Goal: Task Accomplishment & Management: Manage account settings

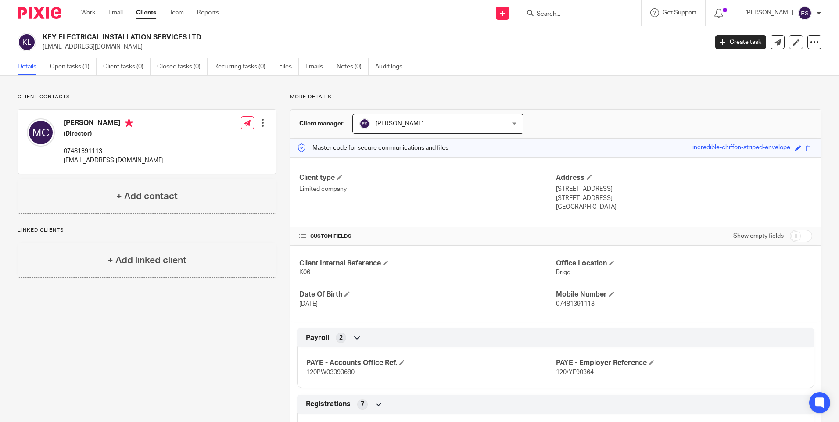
click at [585, 14] on input "Search" at bounding box center [575, 15] width 79 height 8
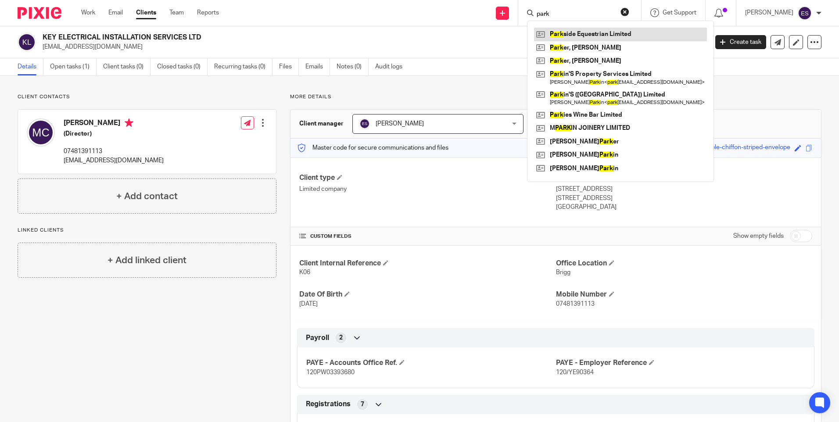
type input "park"
click at [611, 30] on link at bounding box center [620, 34] width 173 height 13
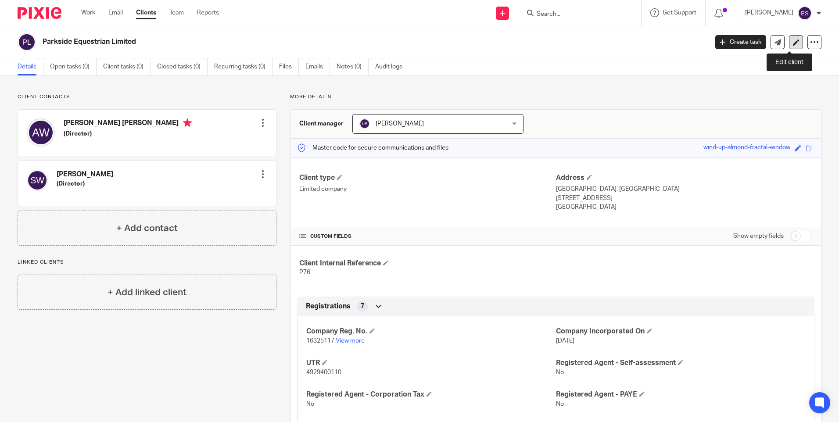
click at [791, 48] on link at bounding box center [796, 42] width 14 height 14
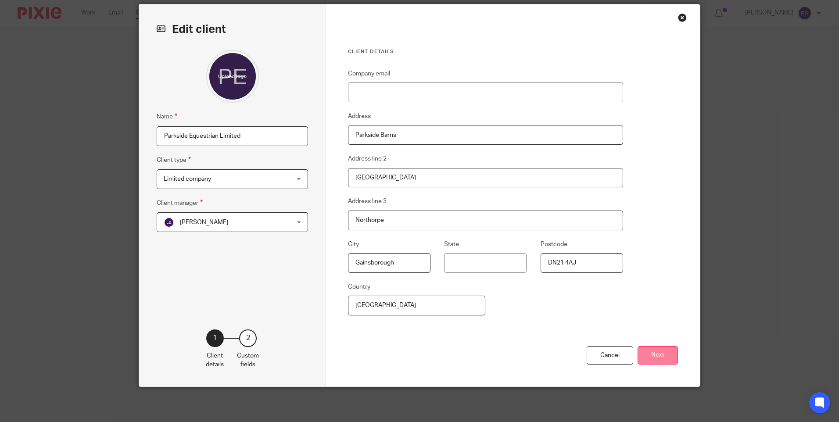
click at [658, 358] on button "Next" at bounding box center [657, 355] width 40 height 19
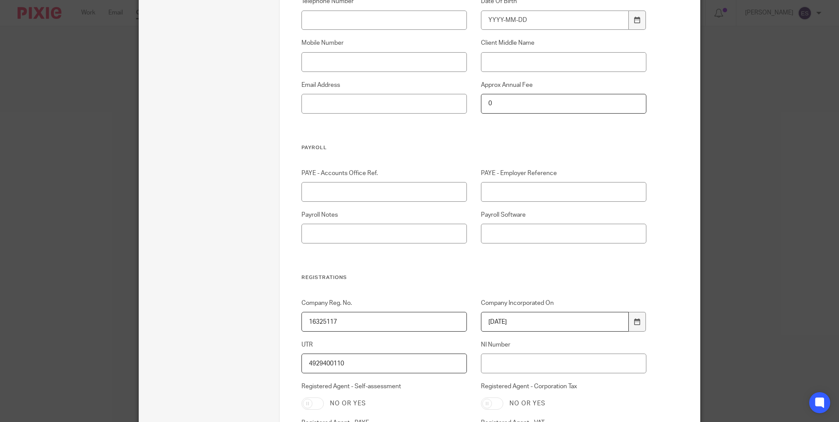
scroll to position [251, 0]
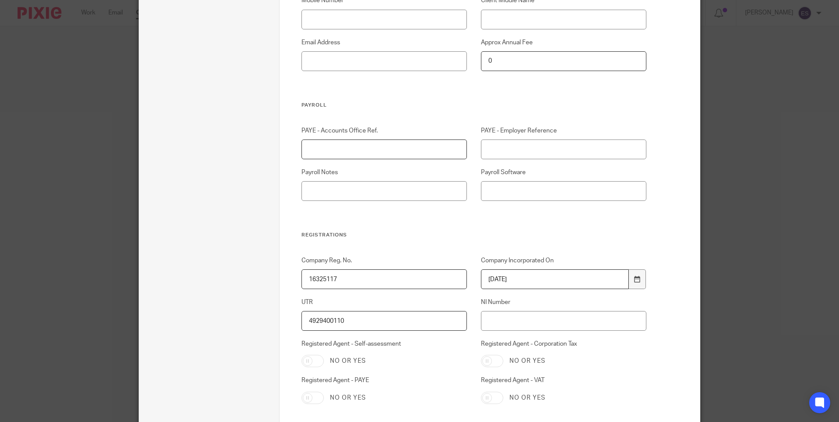
click at [407, 147] on input "PAYE - Accounts Office Ref." at bounding box center [384, 150] width 166 height 20
type input "120PC03590594"
click at [529, 143] on input "PAYE - Employer Reference" at bounding box center [564, 150] width 166 height 20
type input "120/FF01033"
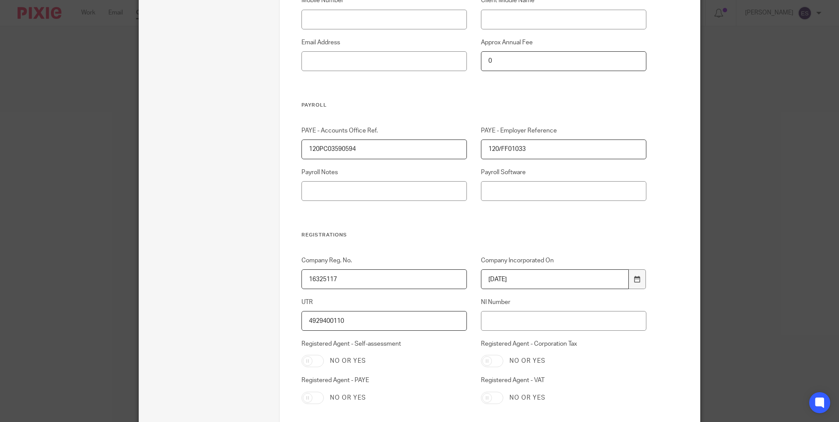
click at [403, 143] on input "120PC03590594" at bounding box center [384, 150] width 166 height 20
click at [530, 148] on input "120/FF01033" at bounding box center [564, 150] width 166 height 20
click at [306, 150] on input "120PC03590594" at bounding box center [384, 150] width 166 height 20
click at [481, 148] on input "120/FF01033" at bounding box center [564, 150] width 166 height 20
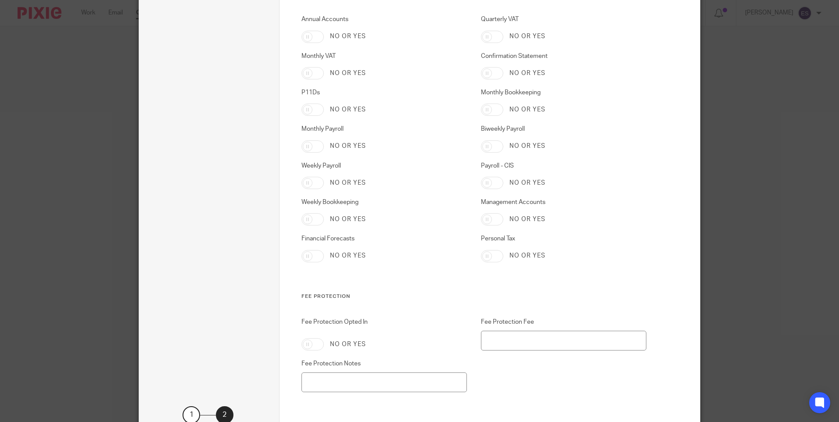
scroll to position [1468, 0]
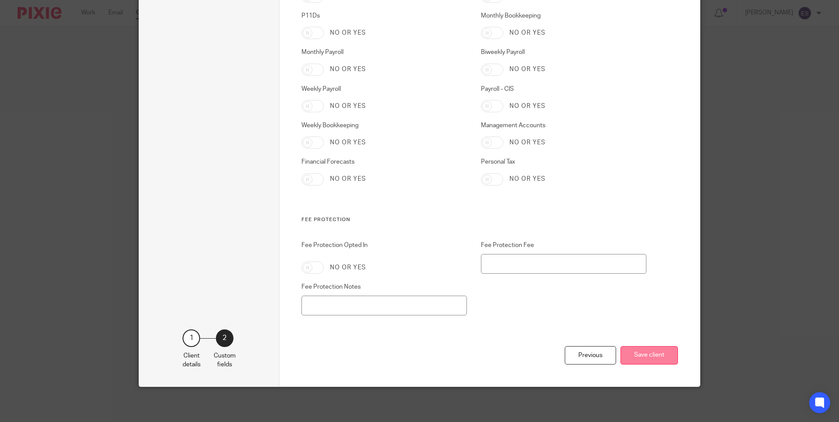
click at [634, 355] on button "Save client" at bounding box center [648, 355] width 57 height 19
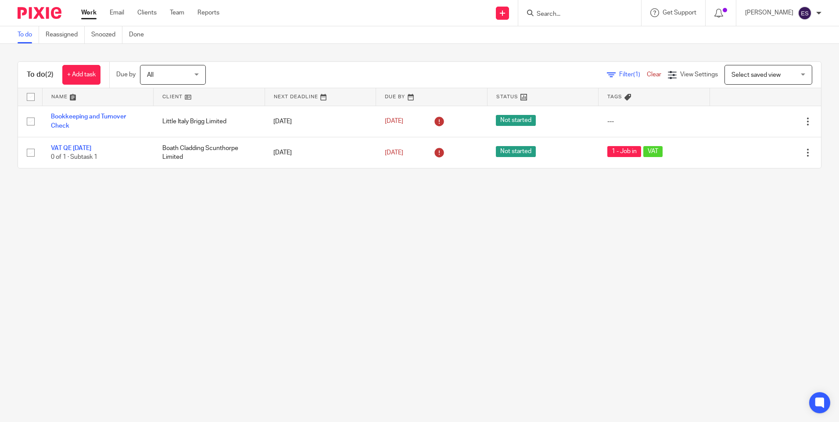
click at [574, 15] on input "Search" at bounding box center [575, 15] width 79 height 8
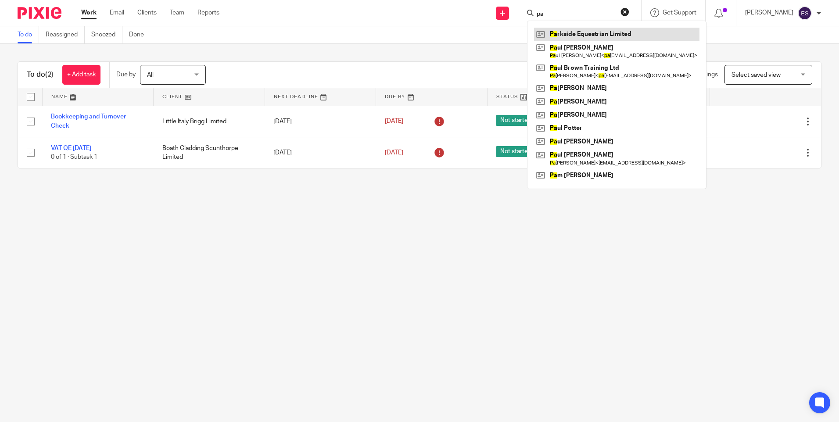
type input "pa"
click at [577, 32] on link at bounding box center [616, 34] width 165 height 13
